Goal: Task Accomplishment & Management: Use online tool/utility

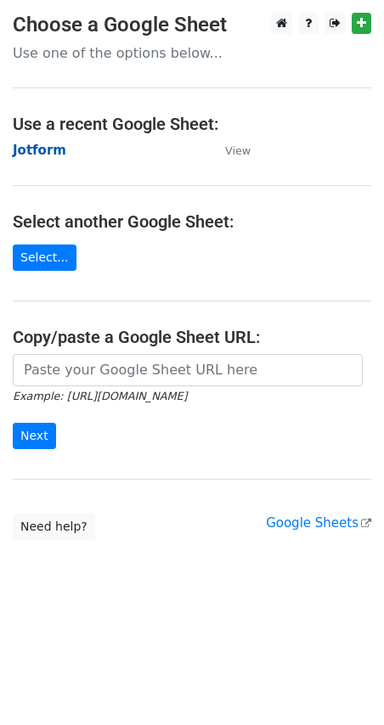
click at [47, 145] on strong "Jotform" at bounding box center [39, 150] width 53 height 15
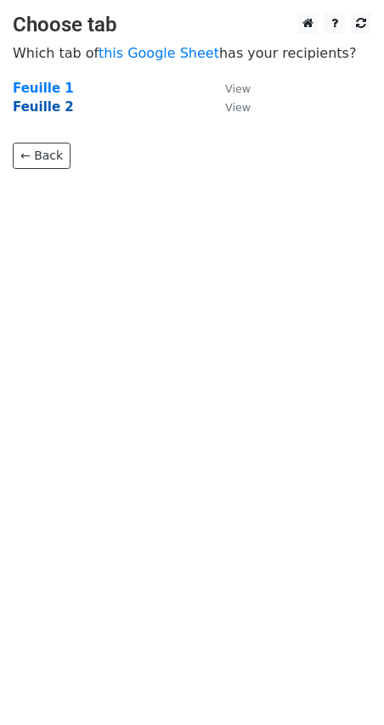
click at [59, 109] on strong "Feuille 2" at bounding box center [43, 106] width 61 height 15
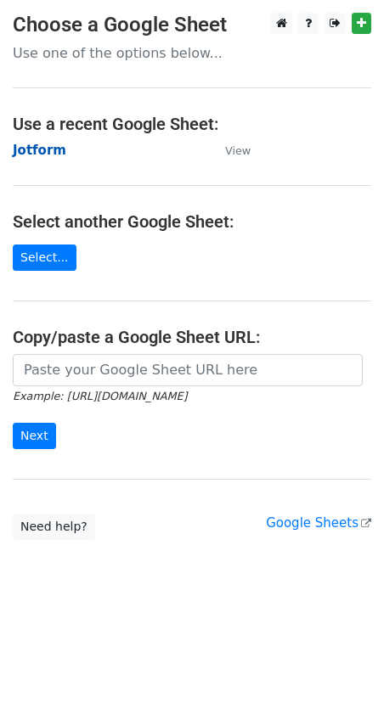
click at [48, 149] on strong "Jotform" at bounding box center [39, 150] width 53 height 15
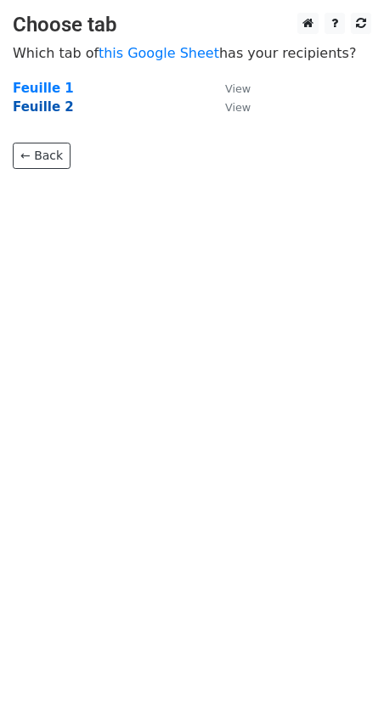
click at [48, 106] on strong "Feuille 2" at bounding box center [43, 106] width 61 height 15
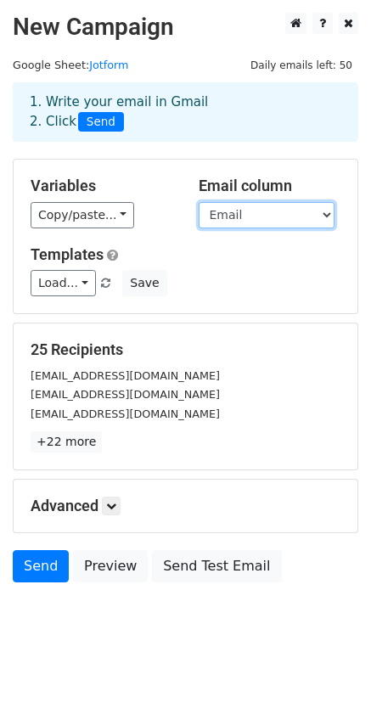
click at [243, 220] on select "Nom Prénom Email Instruments Lien" at bounding box center [267, 215] width 136 height 26
click at [245, 217] on select "Nom Prénom Email Instruments Lien" at bounding box center [267, 215] width 136 height 26
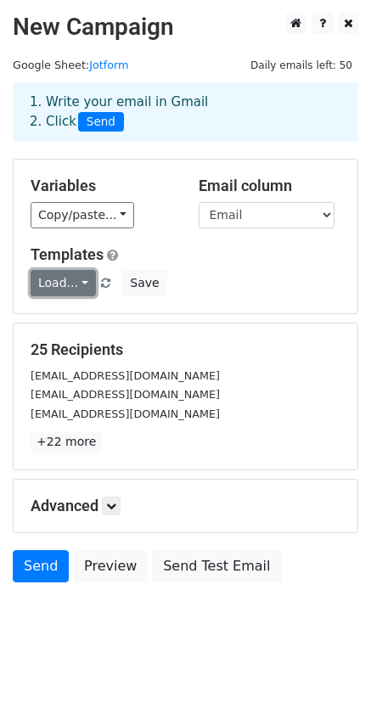
click at [51, 279] on link "Load..." at bounding box center [63, 283] width 65 height 26
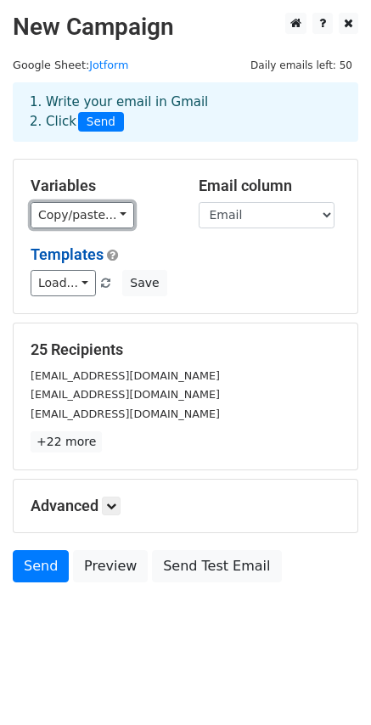
click at [104, 222] on link "Copy/paste..." at bounding box center [83, 215] width 104 height 26
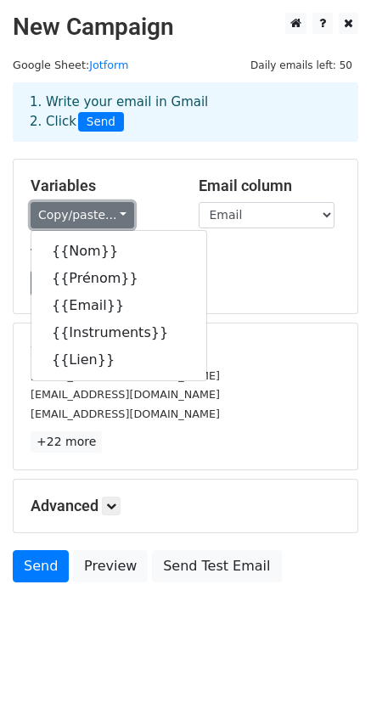
click at [107, 215] on link "Copy/paste..." at bounding box center [83, 215] width 104 height 26
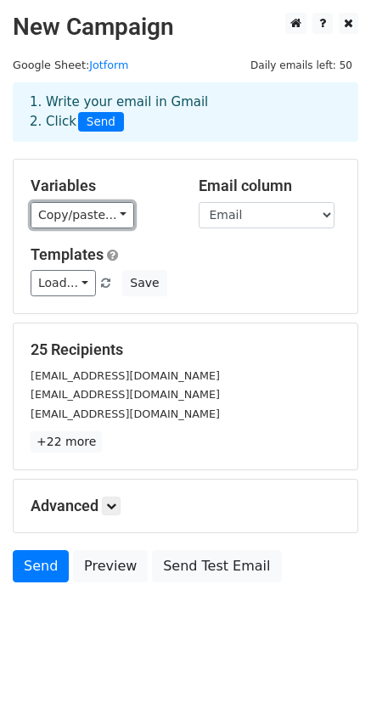
scroll to position [2, 0]
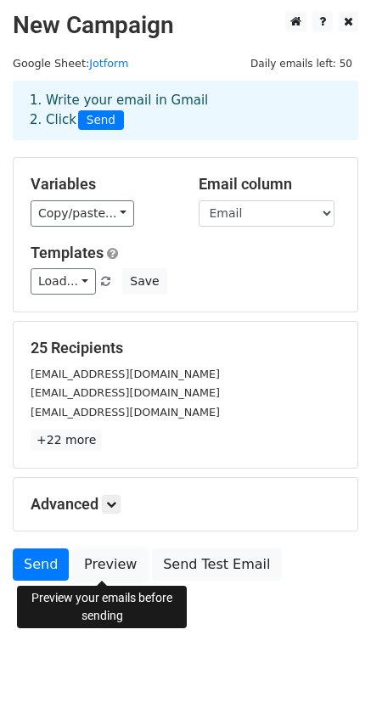
click at [119, 548] on form "Variables Copy/paste... {{Nom}} {{Prénom}} {{Email}} {{Instruments}} {{Lien}} E…" at bounding box center [186, 373] width 346 height 432
click at [120, 559] on link "Preview" at bounding box center [110, 564] width 75 height 32
click at [31, 568] on link "Send" at bounding box center [41, 564] width 56 height 32
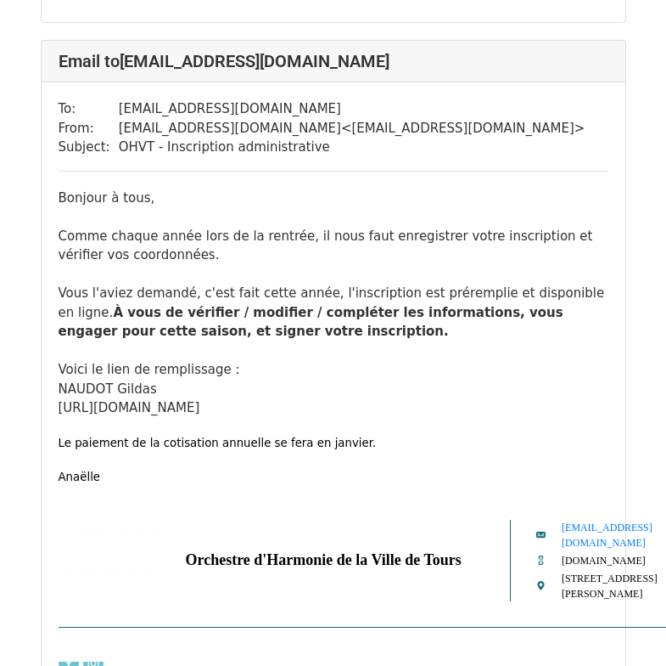
scroll to position [1613, 0]
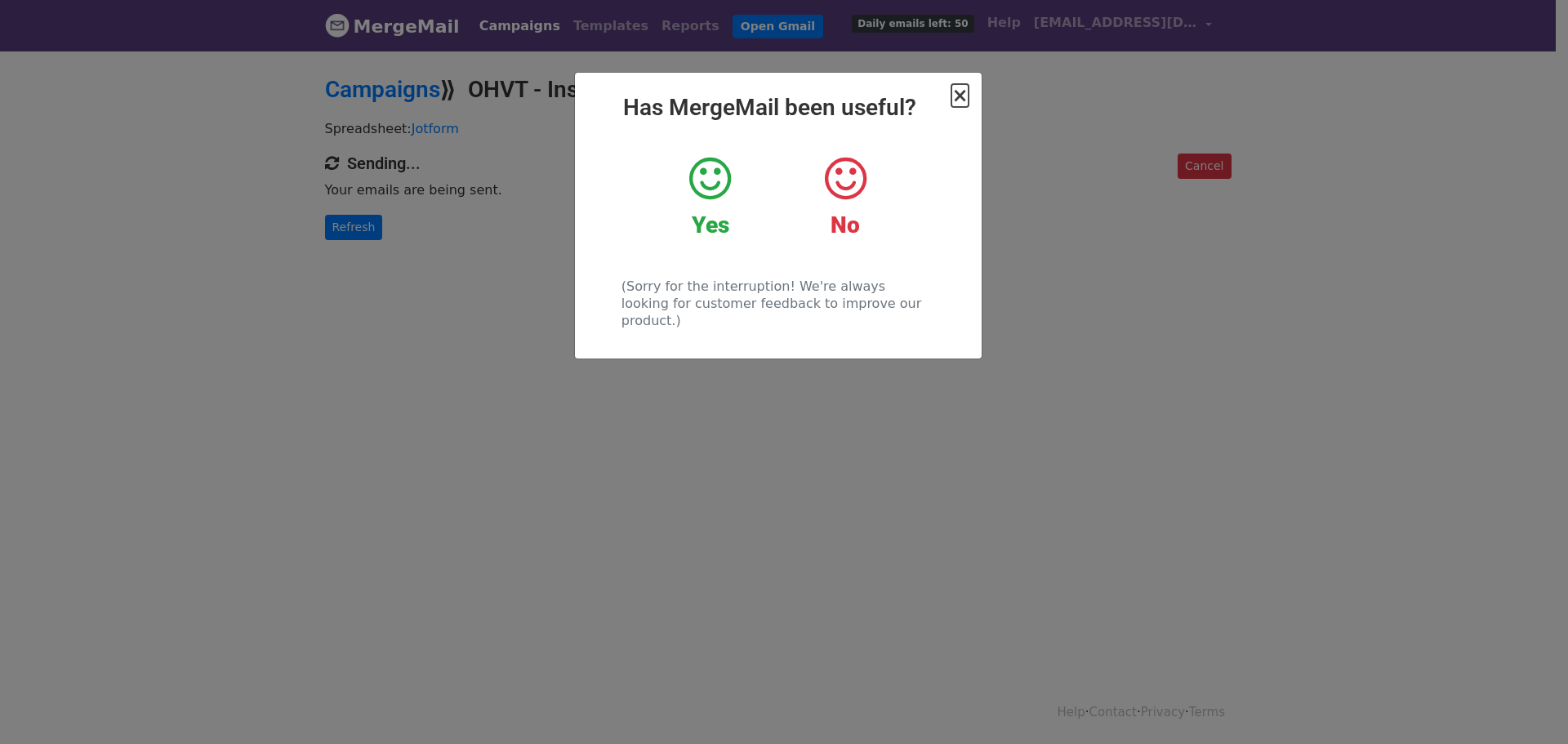
click at [956, 94] on span "×" at bounding box center [959, 95] width 16 height 23
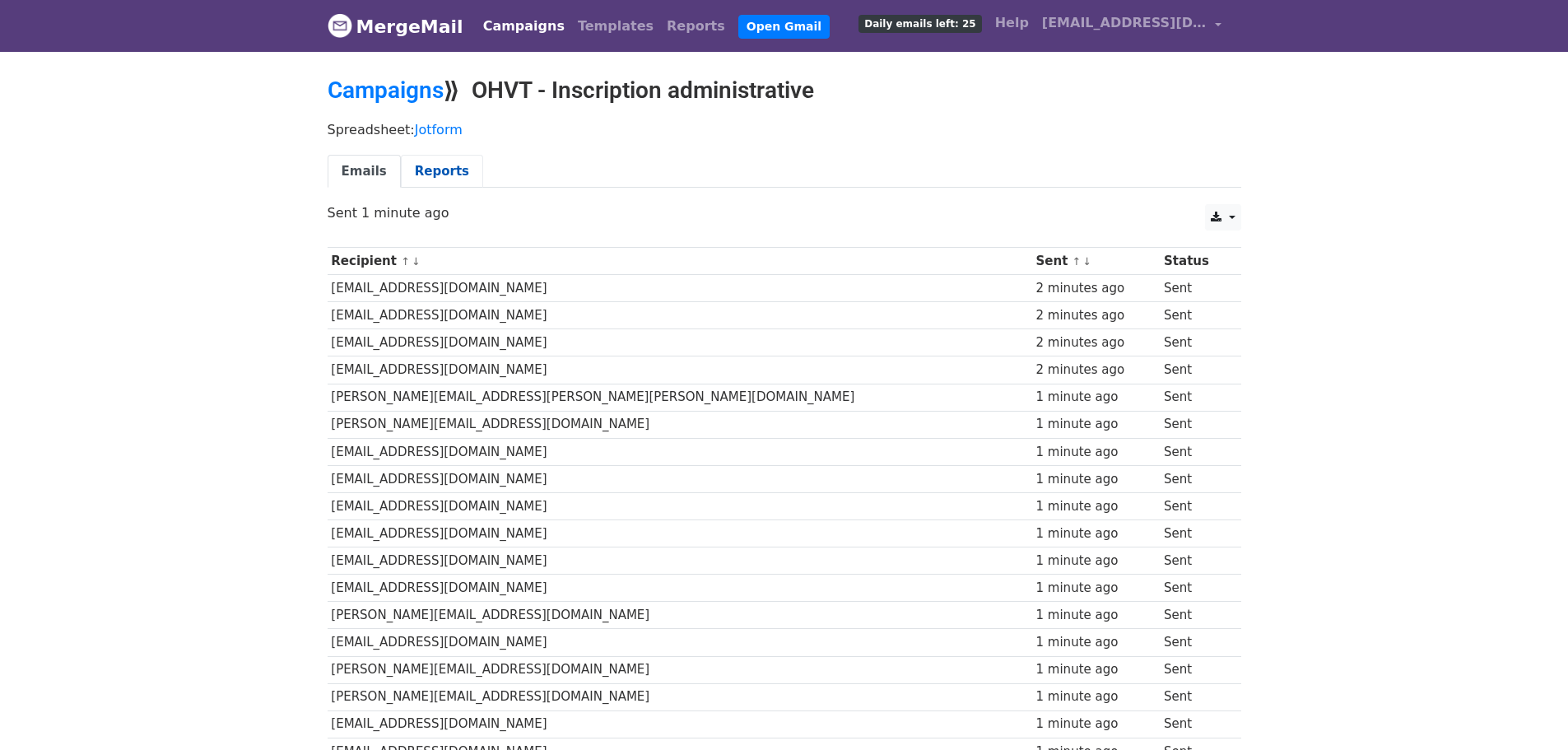
click at [437, 172] on link "Reports" at bounding box center [441, 172] width 82 height 34
